Goal: Browse casually

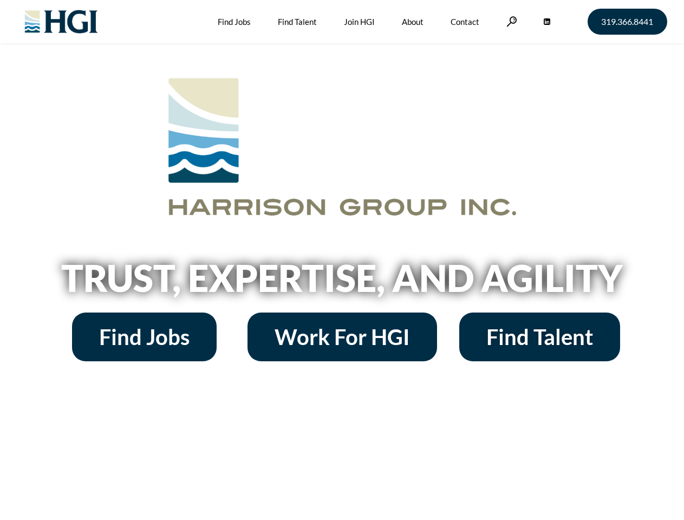
click at [342, 260] on h2 "Trust, Expertise, and Agility" at bounding box center [343, 277] width 618 height 37
click at [510, 21] on link at bounding box center [512, 21] width 11 height 10
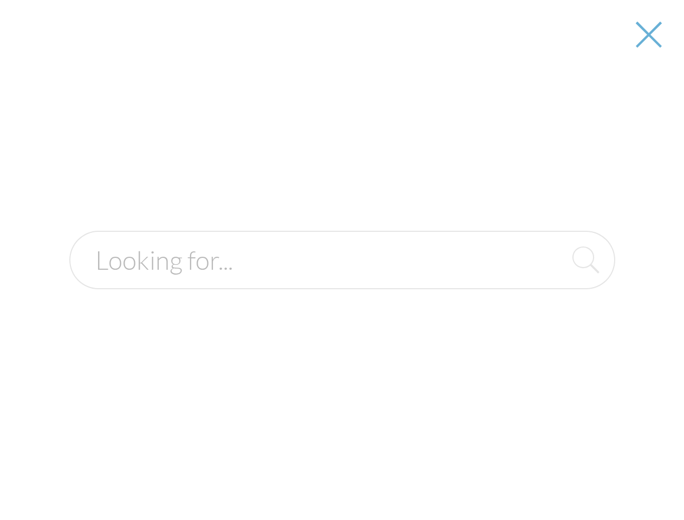
click at [342, 282] on h2 "Trust, Expertise, and Agility" at bounding box center [343, 277] width 618 height 37
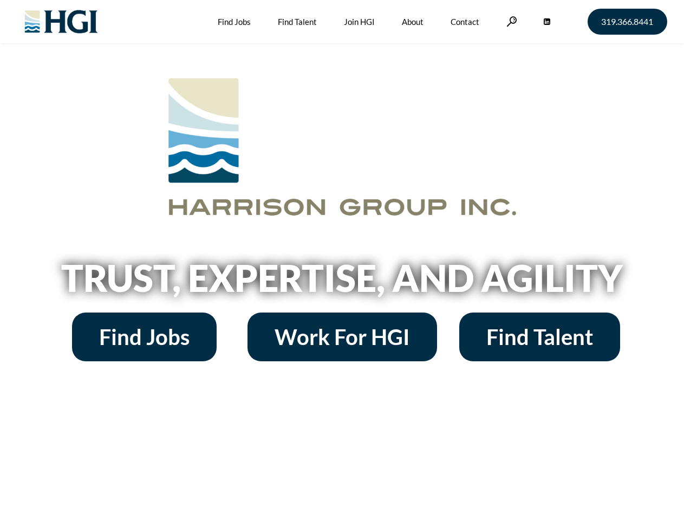
click at [342, 260] on h2 "Trust, Expertise, and Agility" at bounding box center [343, 277] width 618 height 37
click at [510, 21] on link at bounding box center [512, 21] width 11 height 10
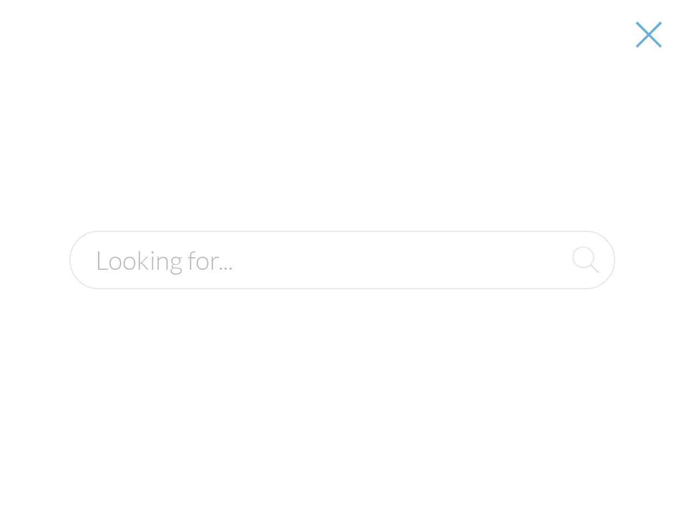
click at [342, 282] on h2 "Trust, Expertise, and Agility" at bounding box center [343, 277] width 618 height 37
